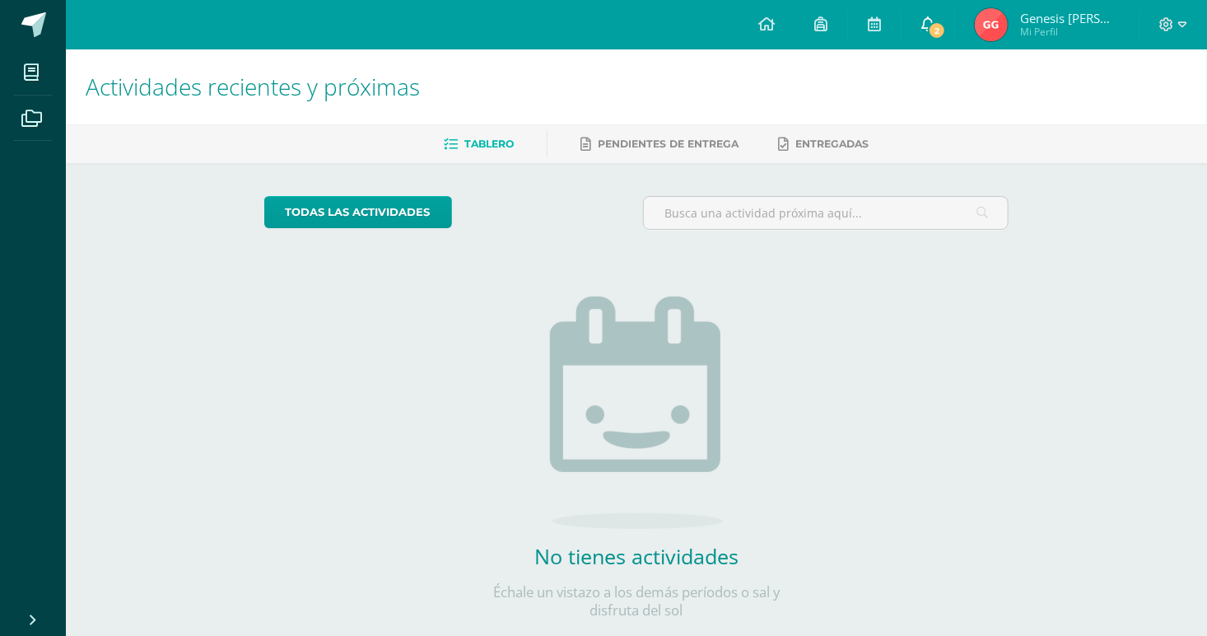
click at [946, 24] on span "2" at bounding box center [937, 30] width 18 height 18
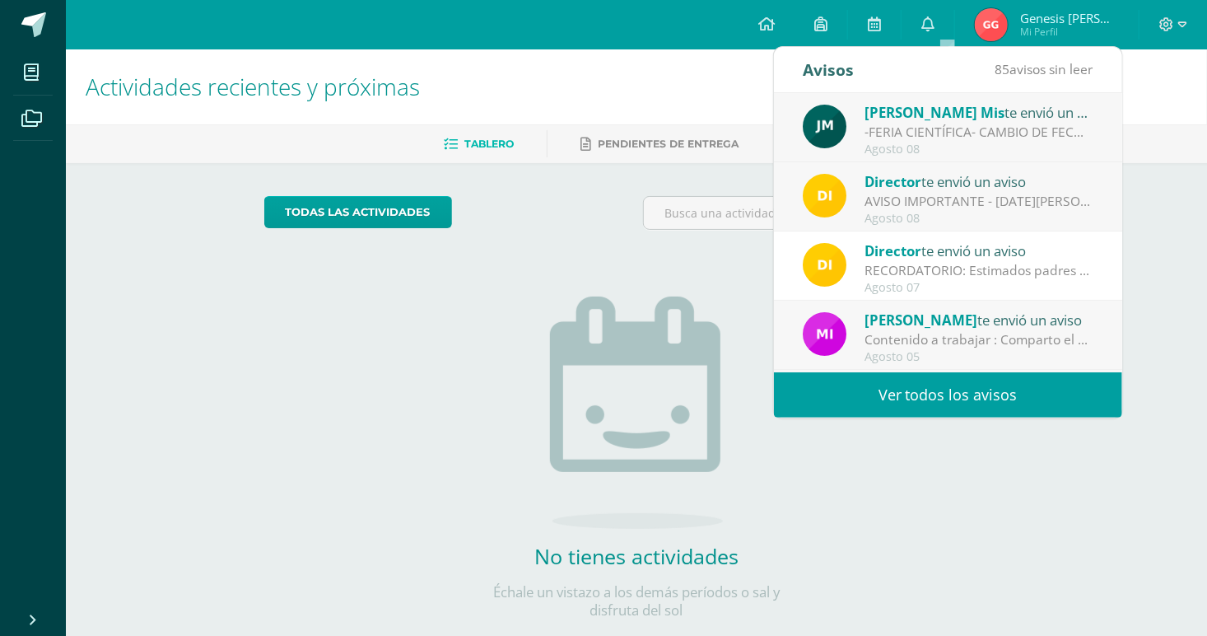
click at [607, 165] on div "todas las Actividades No tienes actividades Échale un vistazo a los demás perío…" at bounding box center [636, 417] width 811 height 509
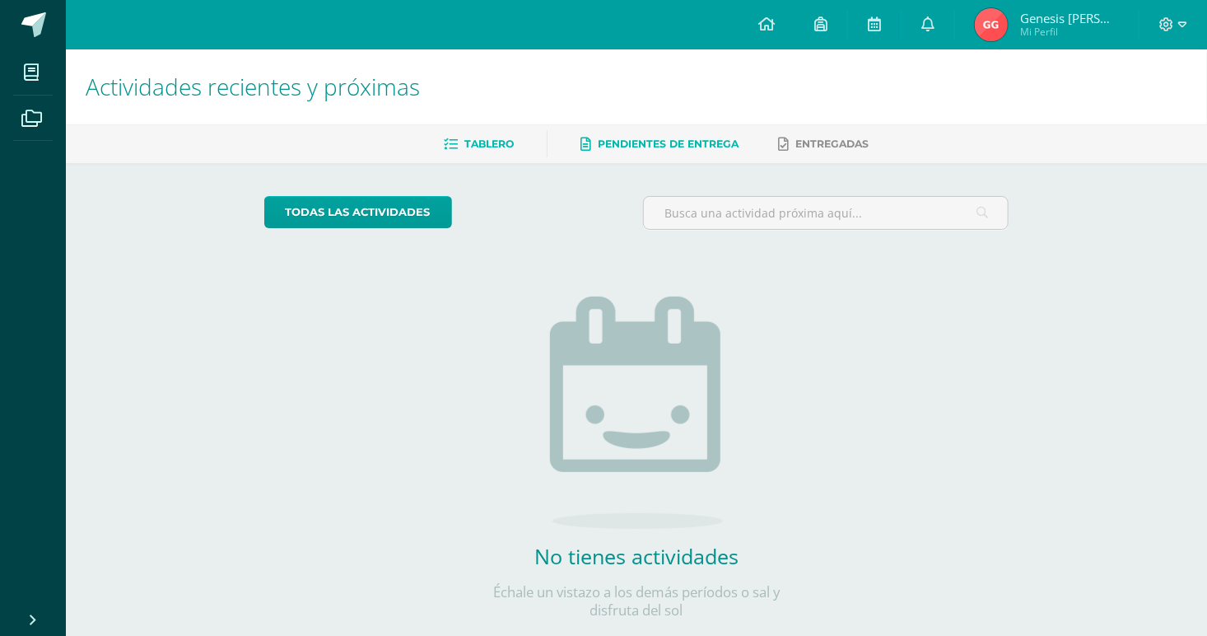
click at [594, 156] on link "Pendientes de entrega" at bounding box center [659, 144] width 158 height 26
click at [934, 26] on icon at bounding box center [927, 23] width 13 height 15
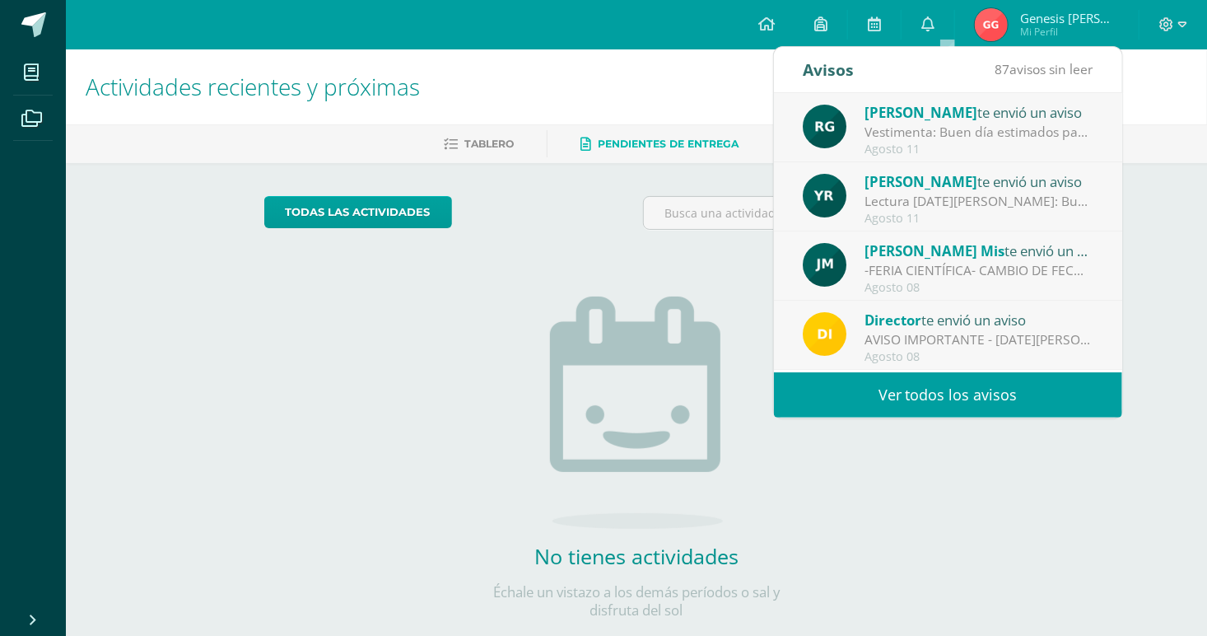
click at [930, 203] on div "Lectura [DATE][PERSON_NAME]: Buenos días Adjunto las instrucciones para trabaja…" at bounding box center [978, 201] width 229 height 19
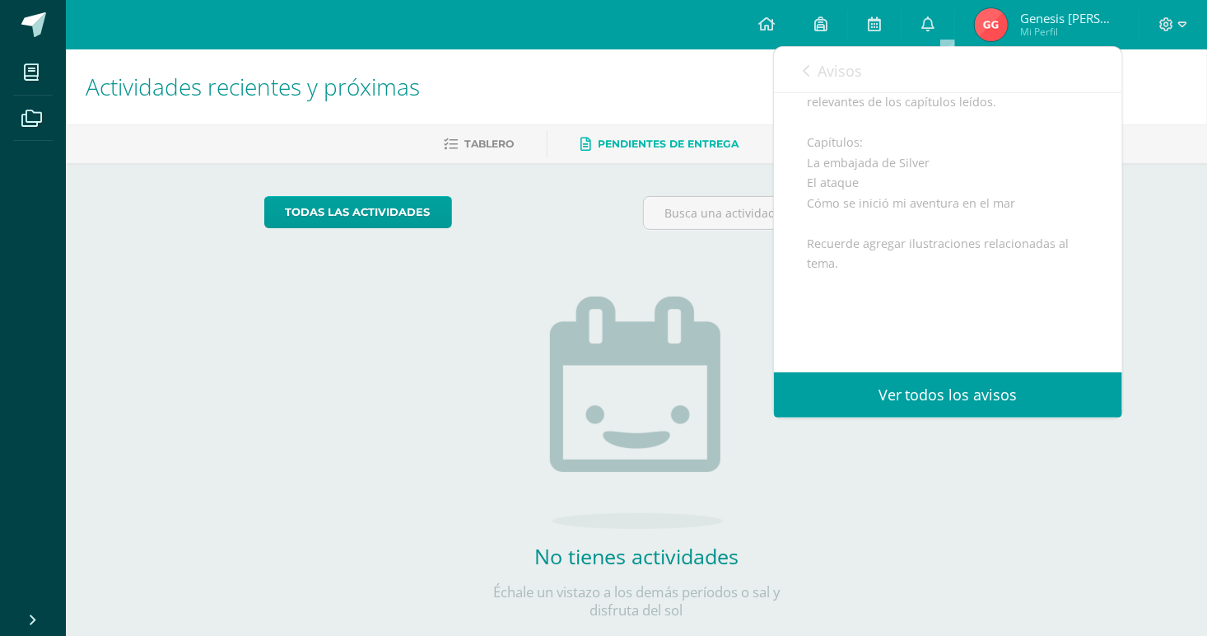
scroll to position [671, 0]
